Goal: Answer question/provide support: Share knowledge or assist other users

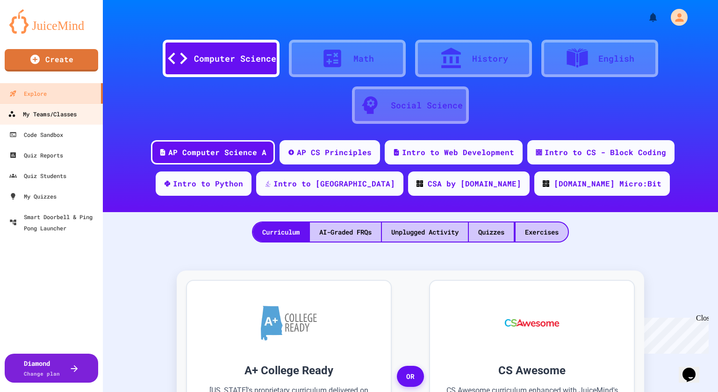
click at [68, 111] on div "My Teams/Classes" at bounding box center [42, 114] width 69 height 12
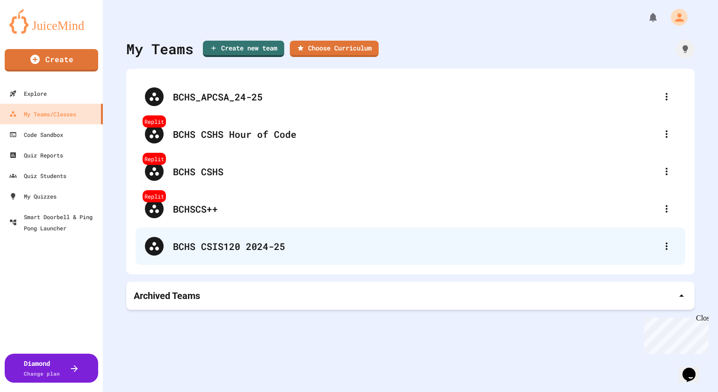
click at [236, 238] on div "BCHS CSIS120 2024-25" at bounding box center [411, 246] width 550 height 37
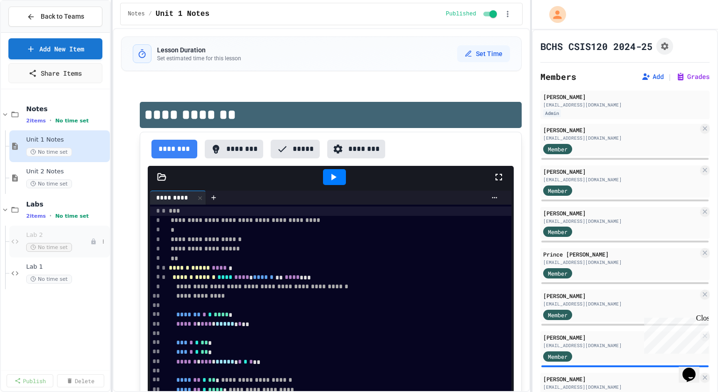
click at [81, 239] on div "Lab 2 No time set" at bounding box center [58, 241] width 64 height 21
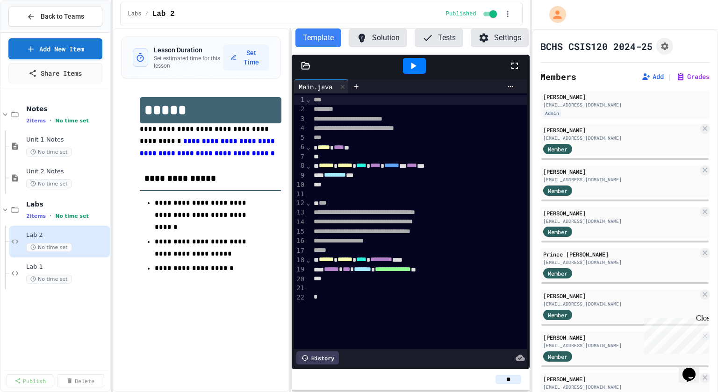
click at [508, 39] on button "Settings" at bounding box center [500, 38] width 58 height 19
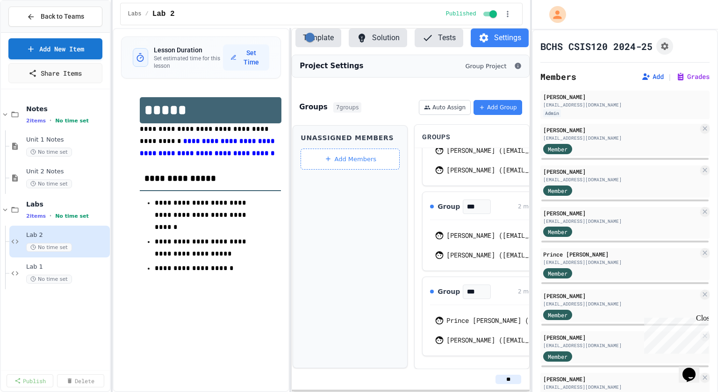
scroll to position [393, 0]
click at [326, 41] on button "Template" at bounding box center [319, 38] width 46 height 19
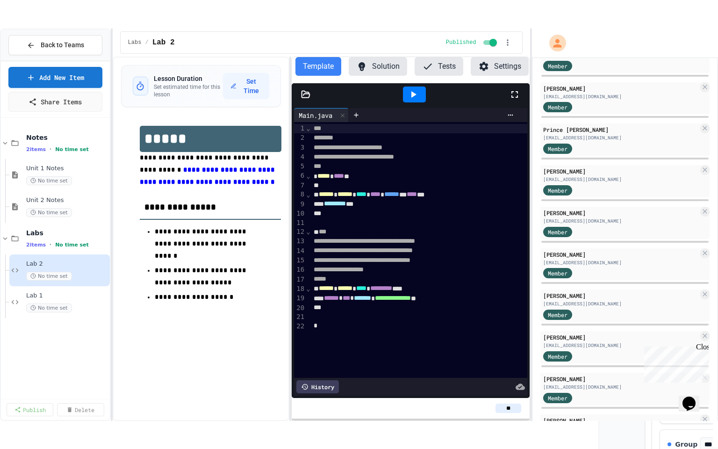
scroll to position [154, 0]
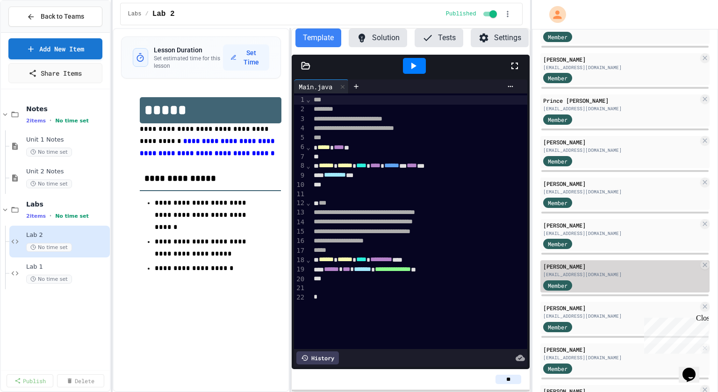
click at [565, 265] on div "[PERSON_NAME]" at bounding box center [620, 266] width 155 height 8
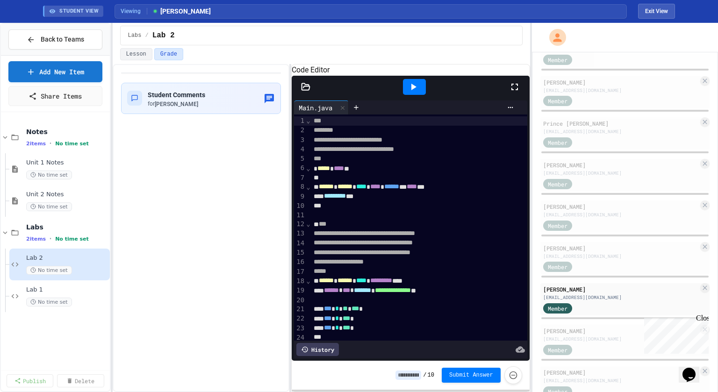
click at [521, 95] on div at bounding box center [519, 86] width 21 height 25
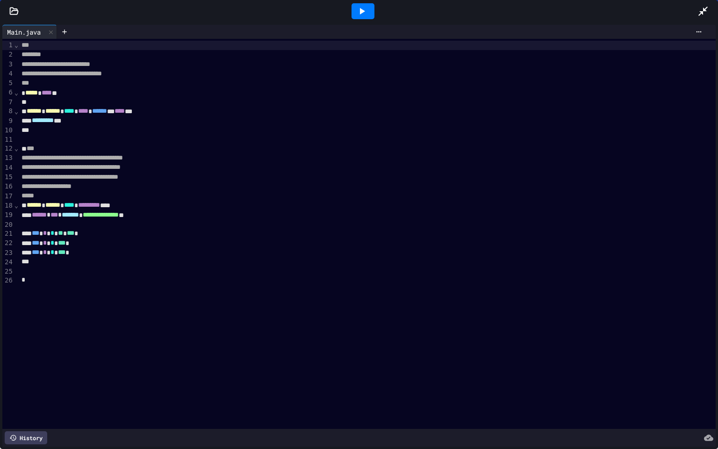
click at [369, 7] on div at bounding box center [363, 11] width 23 height 16
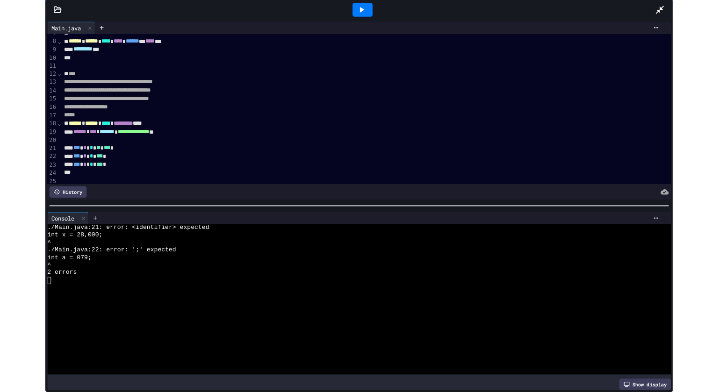
scroll to position [76, 0]
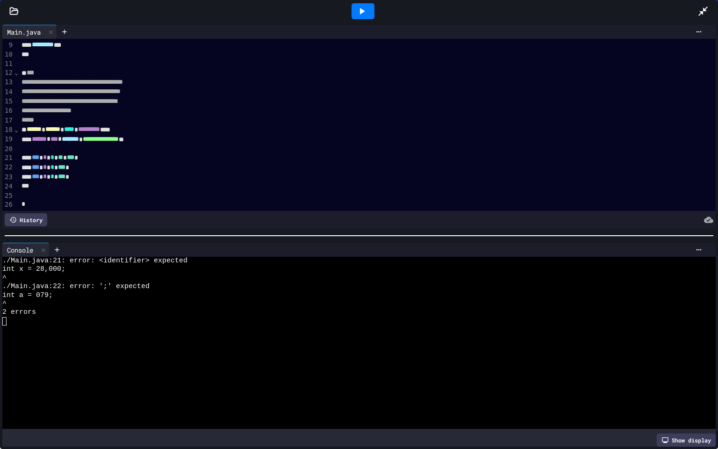
click at [707, 13] on icon at bounding box center [703, 11] width 11 height 11
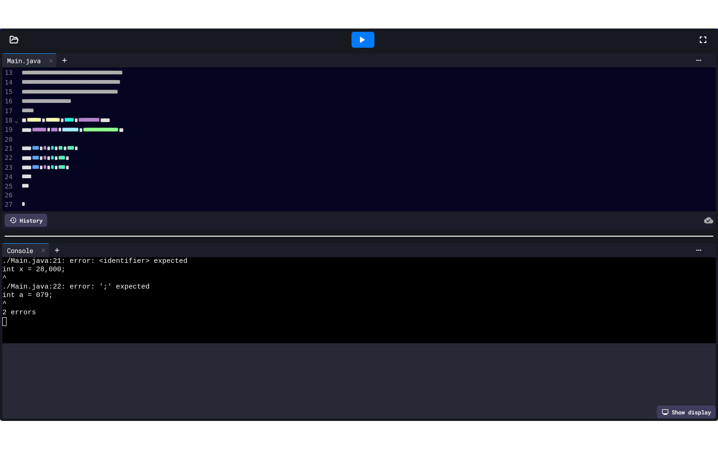
scroll to position [172, 0]
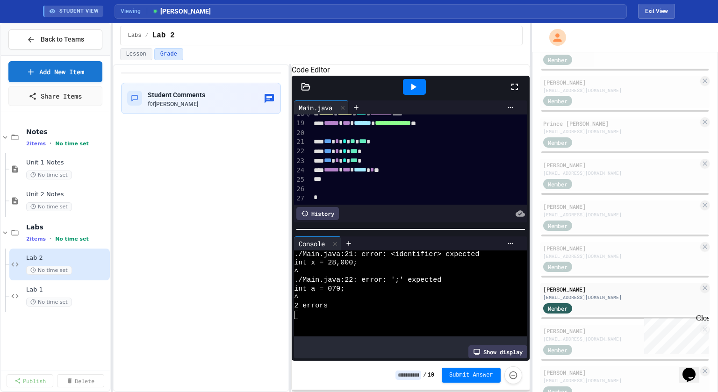
click at [511, 93] on icon at bounding box center [514, 86] width 11 height 11
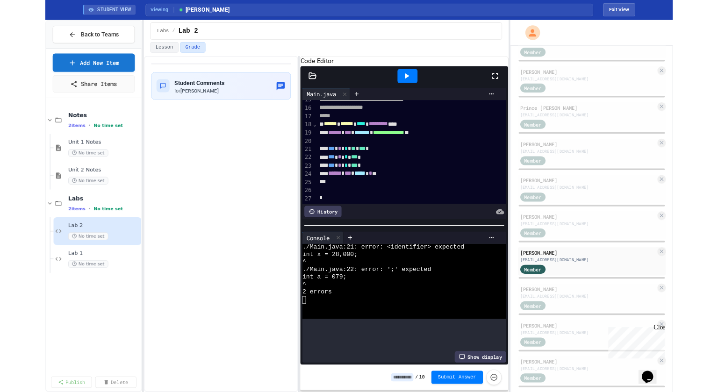
scroll to position [86, 0]
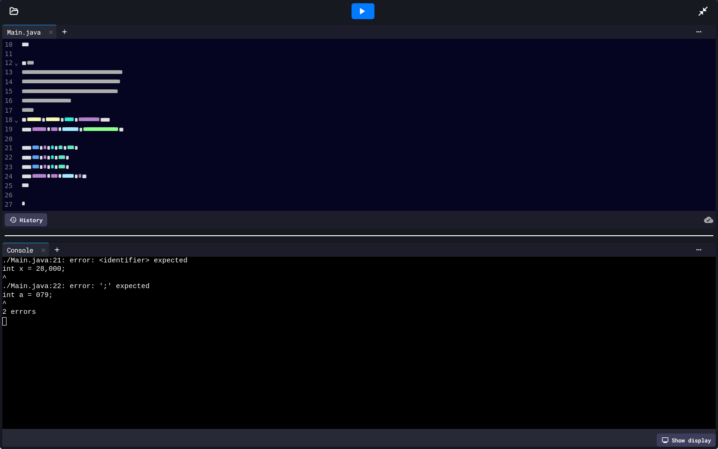
click at [368, 14] on div at bounding box center [363, 11] width 23 height 16
click at [705, 9] on icon at bounding box center [703, 11] width 9 height 9
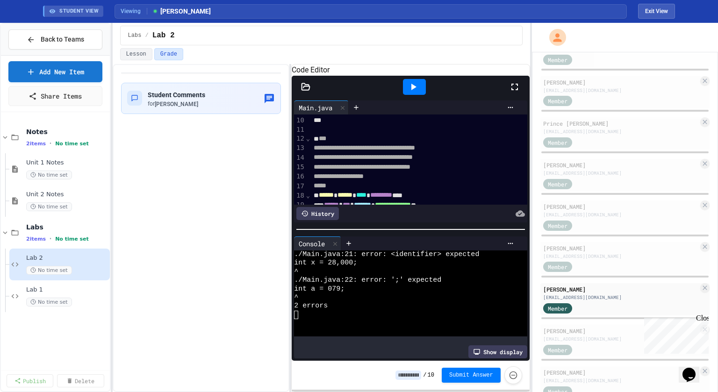
click at [415, 93] on icon at bounding box center [413, 86] width 11 height 11
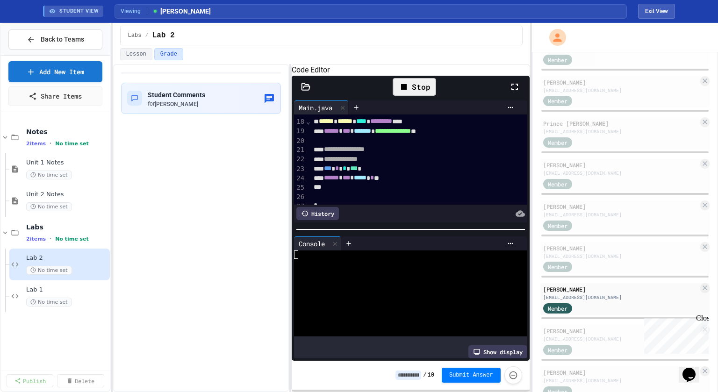
scroll to position [173, 0]
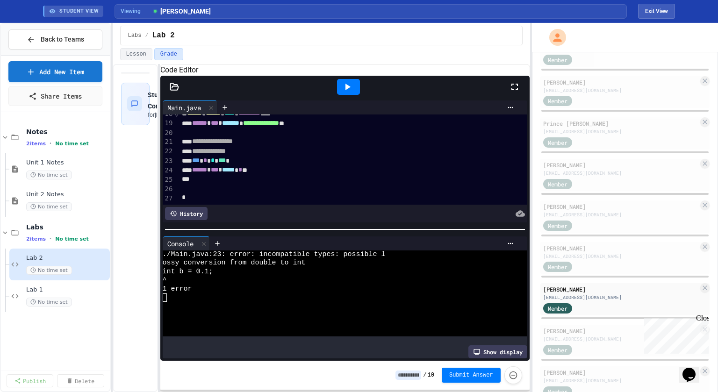
click at [160, 156] on div "**********" at bounding box center [322, 228] width 418 height 328
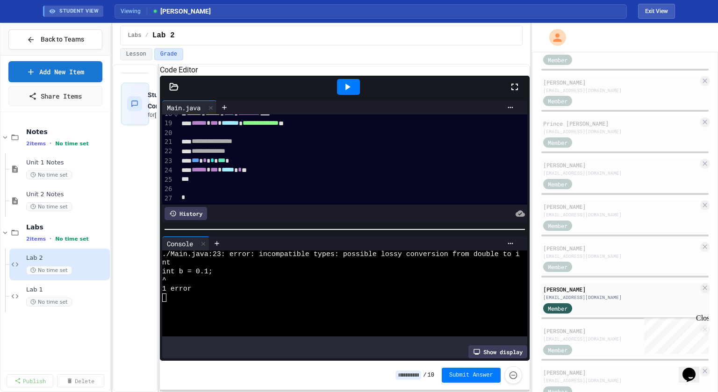
click at [349, 93] on icon at bounding box center [347, 86] width 11 height 11
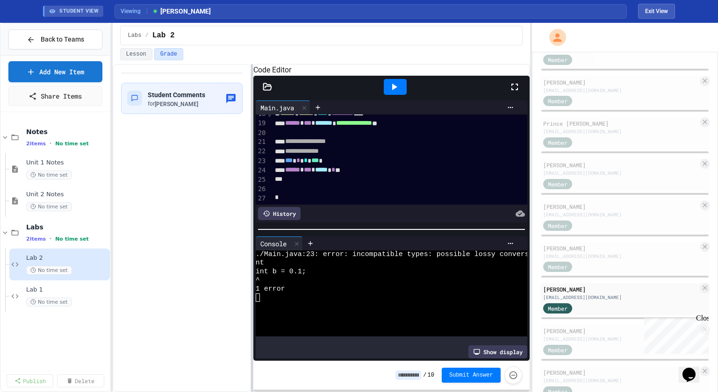
click at [253, 130] on div at bounding box center [252, 228] width 2 height 328
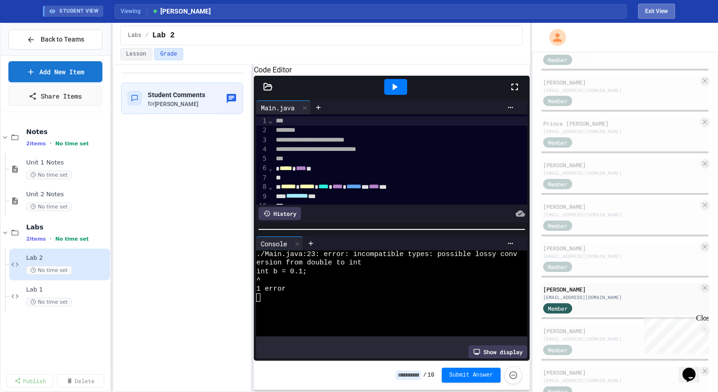
click at [672, 9] on button "Exit View" at bounding box center [656, 11] width 37 height 15
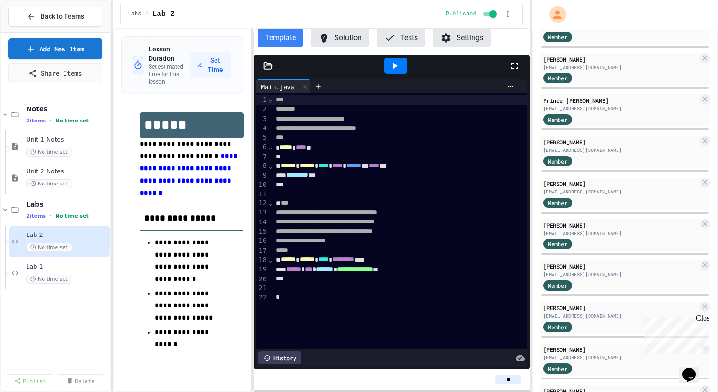
click at [343, 175] on div "********* ***" at bounding box center [400, 175] width 254 height 9
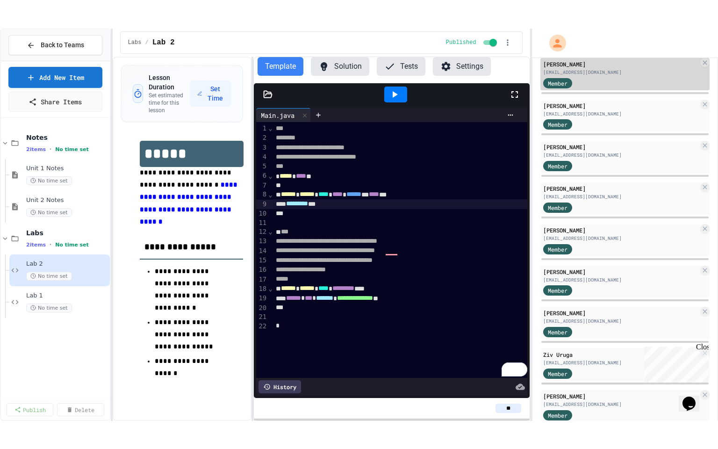
scroll to position [310, 0]
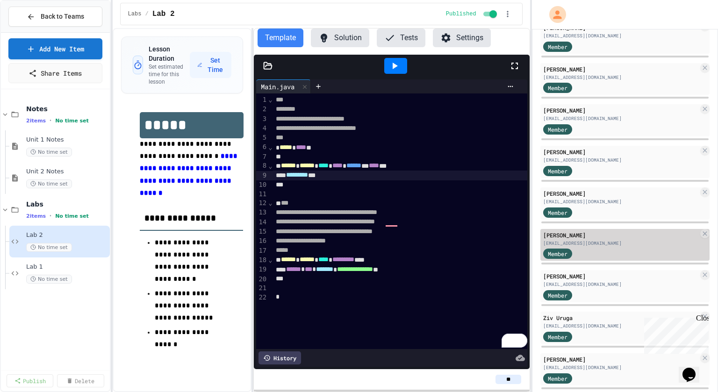
click at [589, 240] on div "[EMAIL_ADDRESS][DOMAIN_NAME]" at bounding box center [620, 243] width 155 height 7
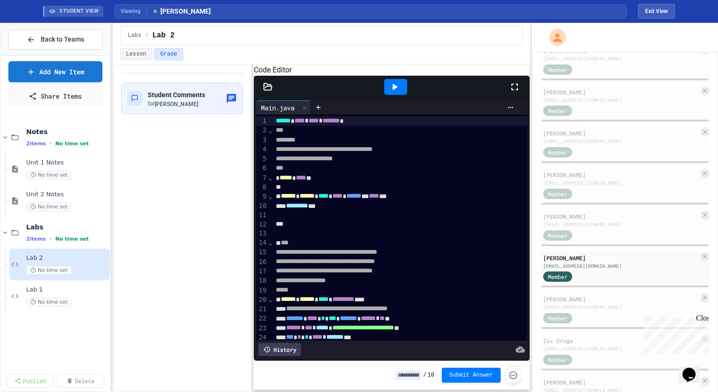
click at [513, 93] on icon at bounding box center [514, 86] width 11 height 11
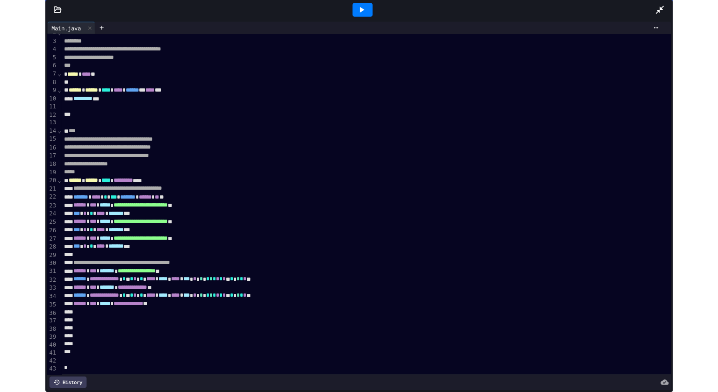
scroll to position [27, 0]
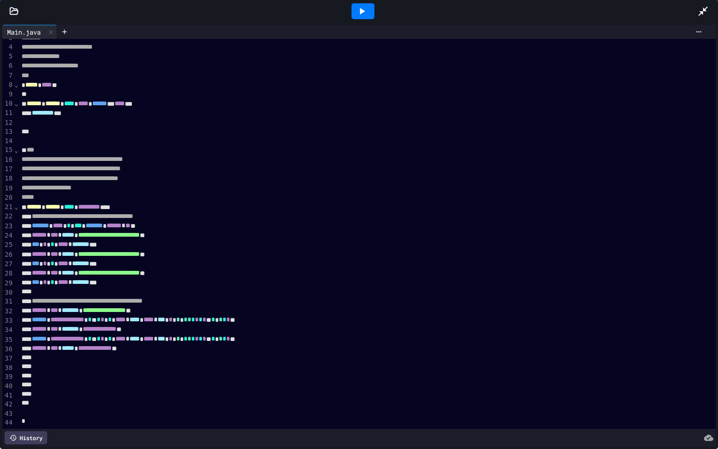
click at [701, 9] on icon at bounding box center [703, 11] width 11 height 11
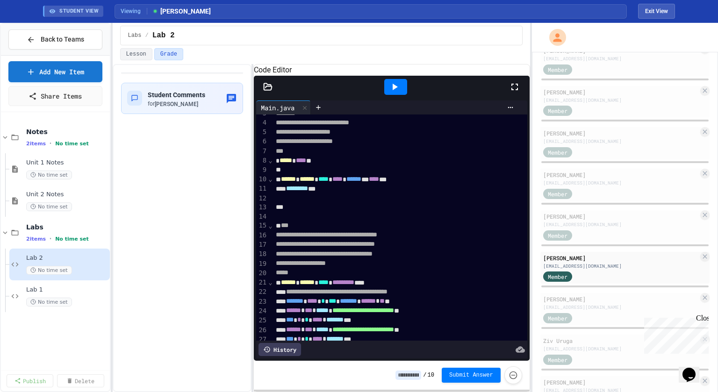
click at [395, 90] on icon at bounding box center [395, 87] width 5 height 7
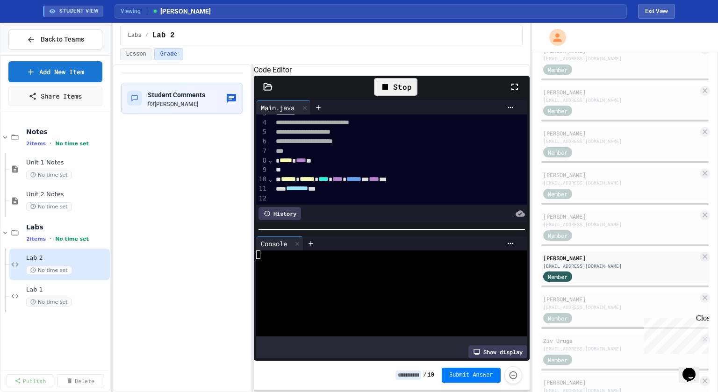
click at [514, 93] on icon at bounding box center [514, 86] width 11 height 11
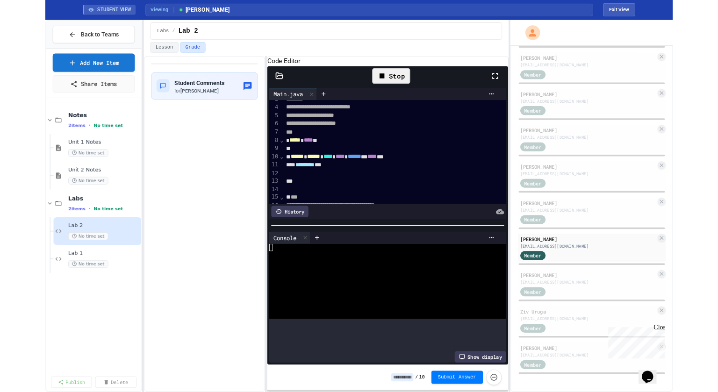
scroll to position [290, 0]
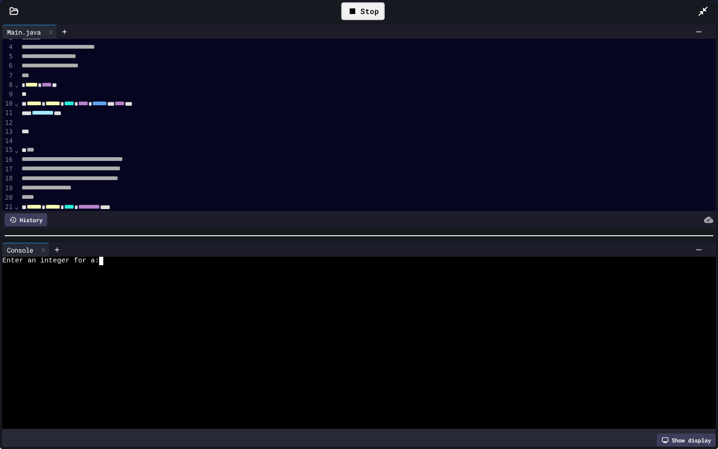
click at [350, 293] on div at bounding box center [353, 295] width 703 height 8
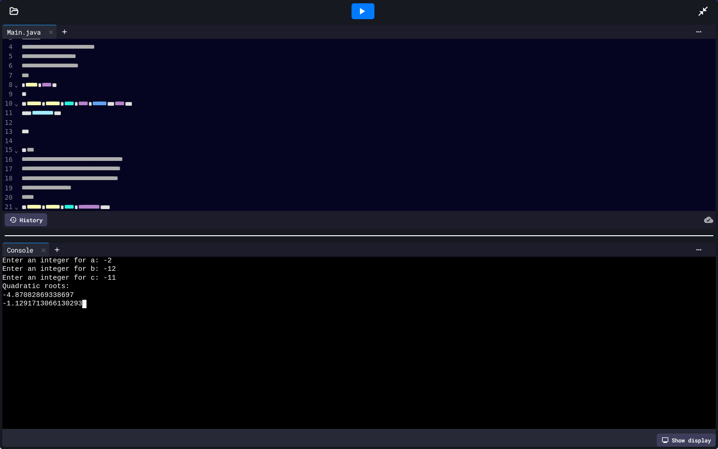
click at [700, 10] on icon at bounding box center [703, 11] width 11 height 11
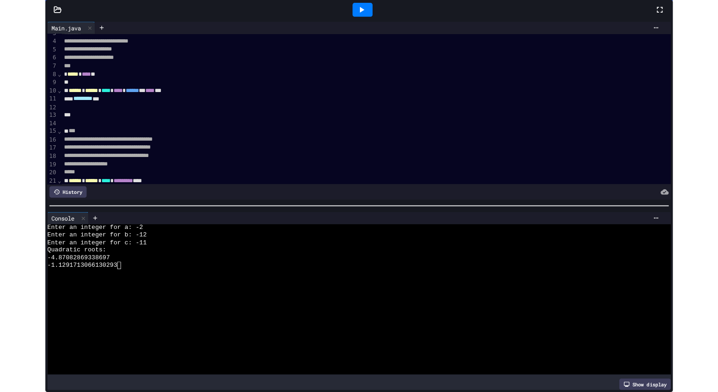
scroll to position [310, 0]
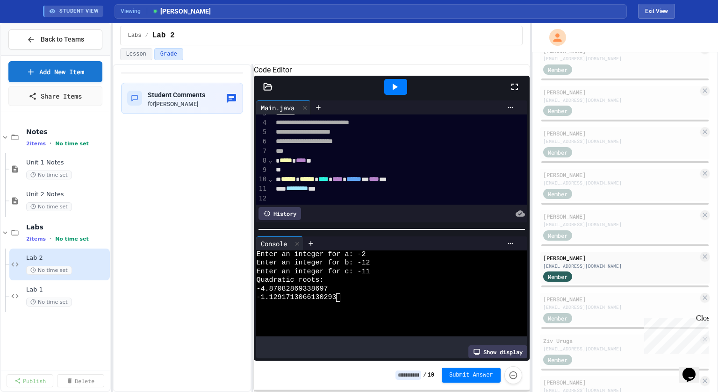
click at [393, 92] on icon at bounding box center [394, 86] width 11 height 11
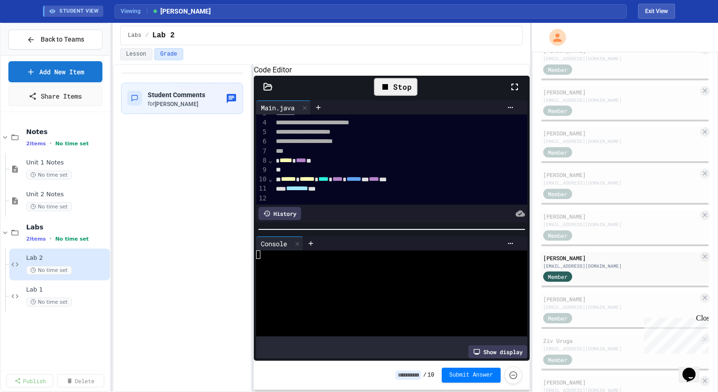
click at [368, 265] on div at bounding box center [386, 263] width 261 height 8
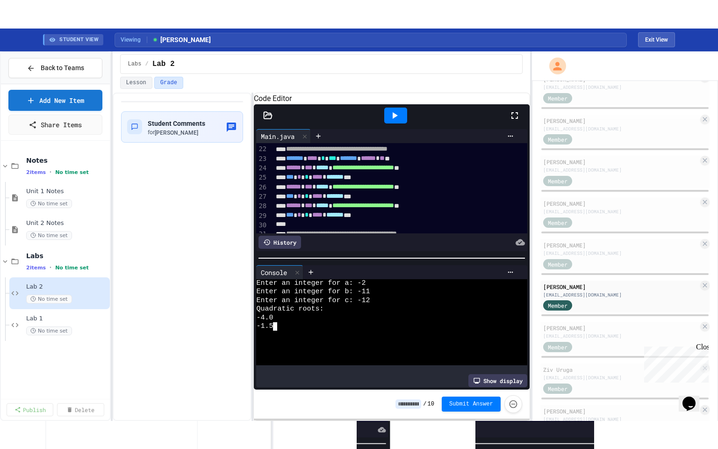
scroll to position [198, 0]
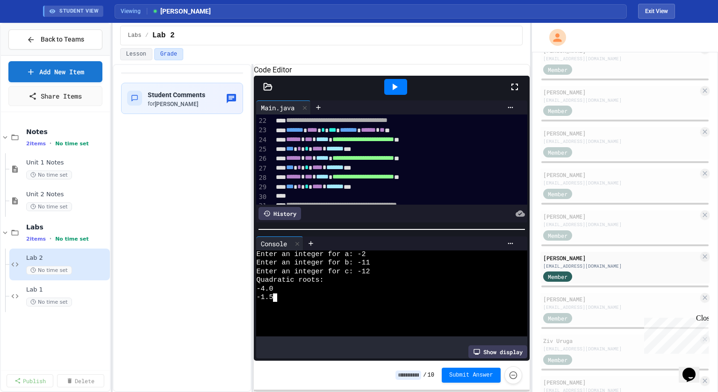
click at [510, 93] on icon at bounding box center [514, 86] width 11 height 11
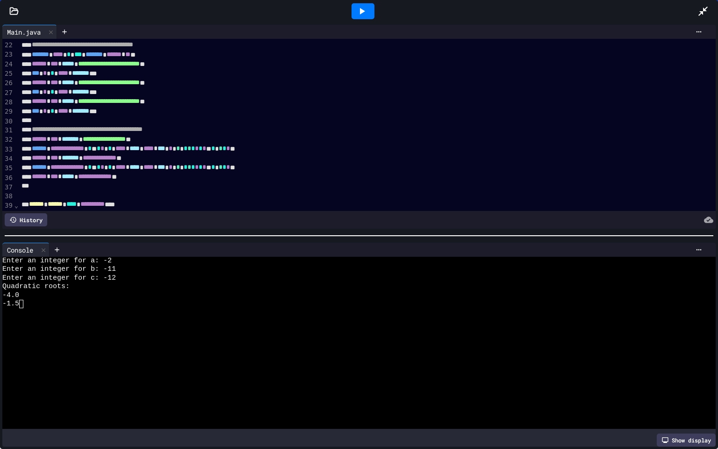
click at [366, 4] on div at bounding box center [363, 11] width 23 height 16
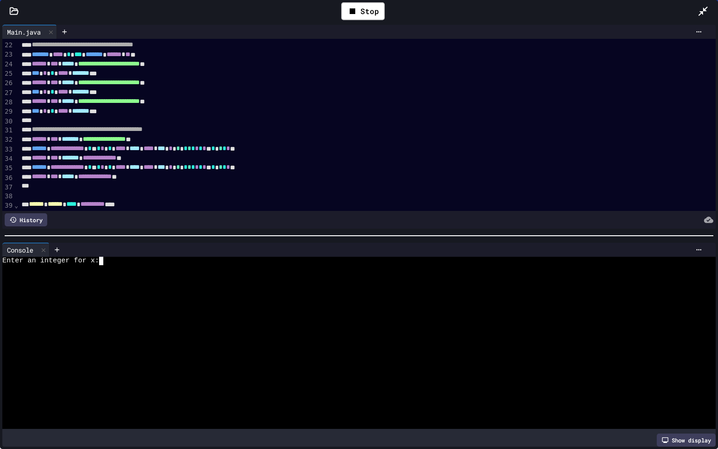
click at [152, 262] on div "Enter an integer for x:" at bounding box center [353, 261] width 703 height 8
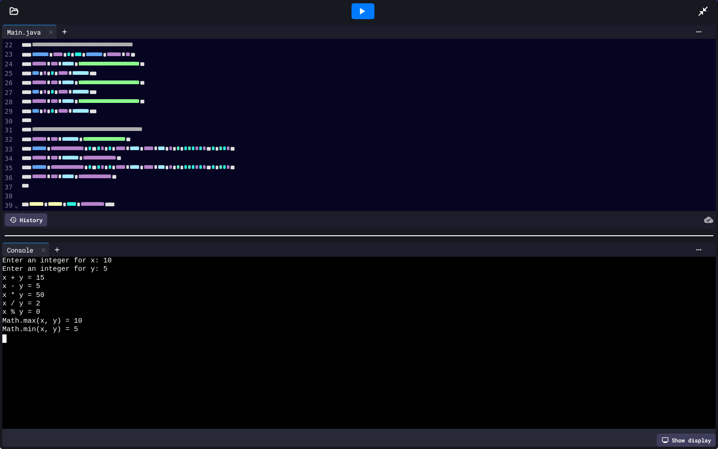
click at [360, 7] on icon at bounding box center [361, 11] width 11 height 11
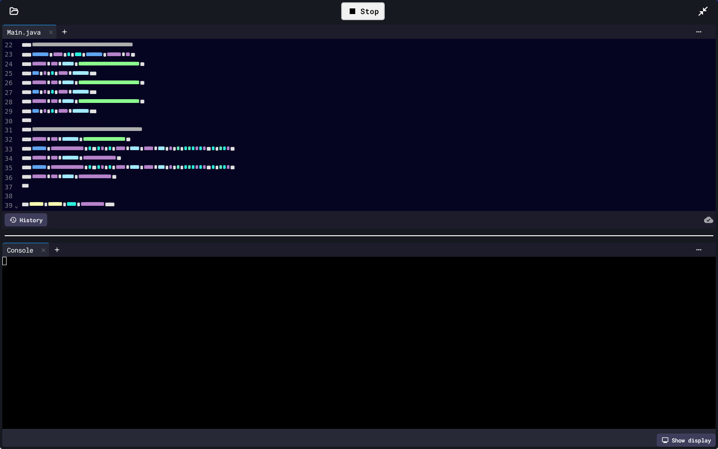
click at [264, 272] on div at bounding box center [353, 269] width 703 height 8
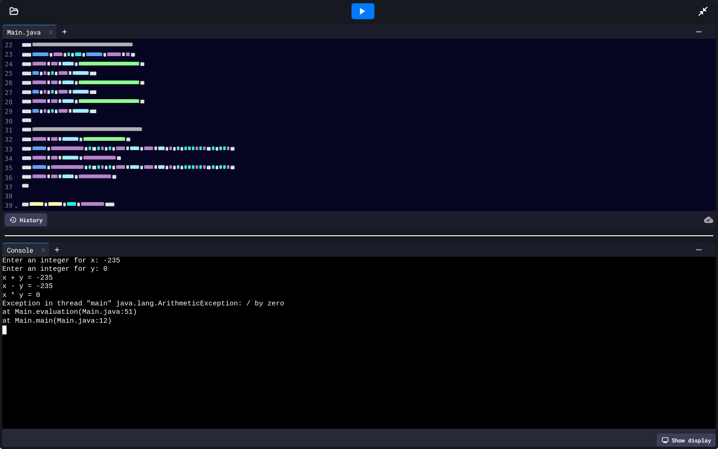
click at [355, 13] on div at bounding box center [363, 11] width 23 height 16
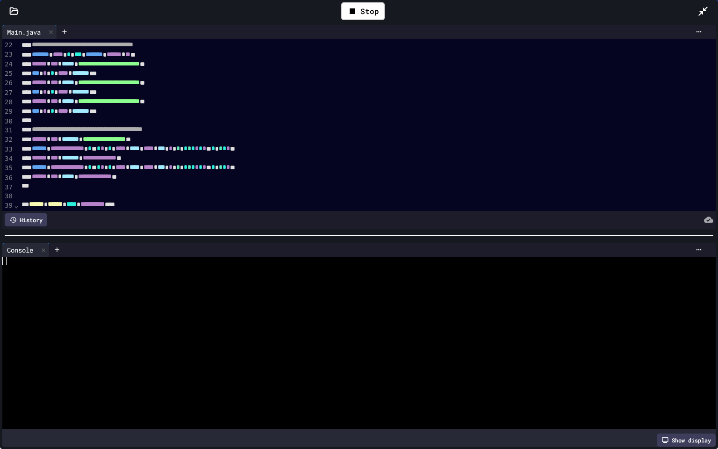
click at [263, 280] on div at bounding box center [353, 278] width 703 height 8
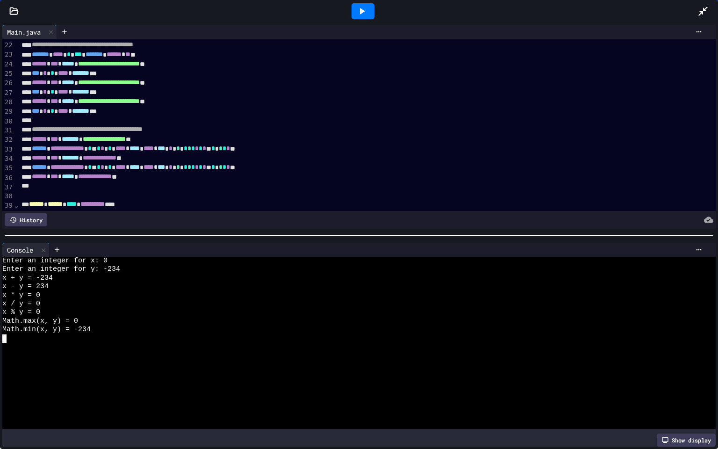
click at [702, 10] on icon at bounding box center [703, 11] width 11 height 11
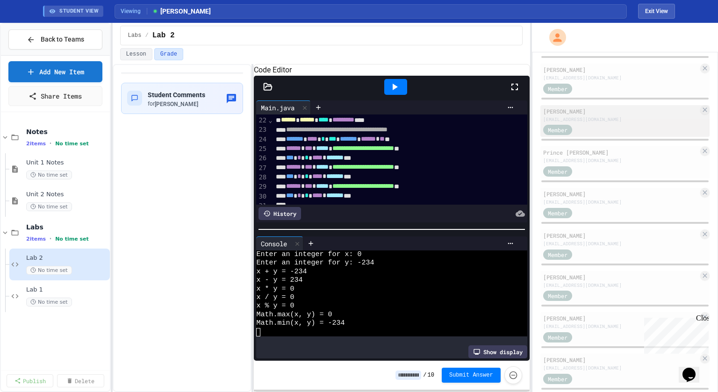
scroll to position [123, 0]
click at [569, 250] on div "Member" at bounding box center [566, 256] width 47 height 12
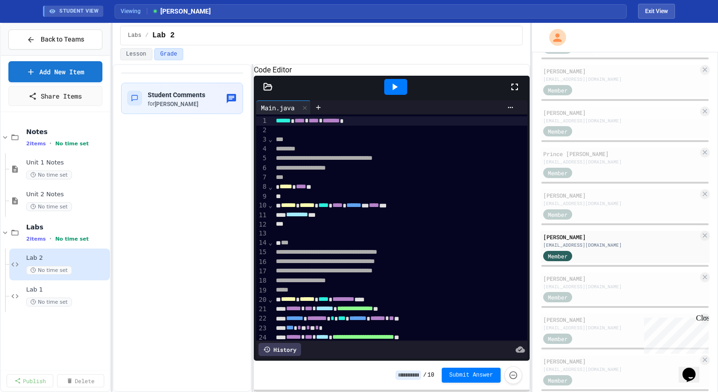
click at [515, 93] on icon at bounding box center [514, 86] width 11 height 11
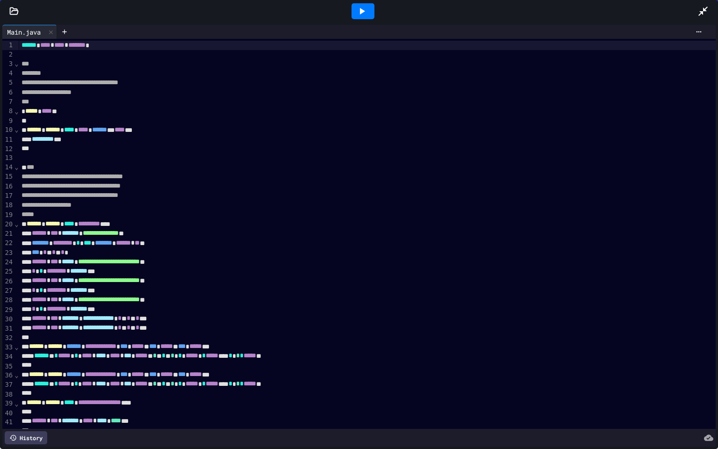
click at [694, 15] on div at bounding box center [363, 11] width 670 height 25
click at [700, 13] on icon at bounding box center [703, 11] width 11 height 11
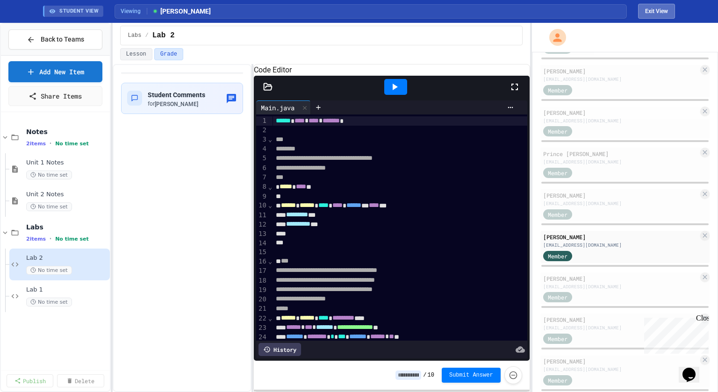
click at [663, 12] on button "Exit View" at bounding box center [656, 11] width 37 height 15
